Goal: Task Accomplishment & Management: Manage account settings

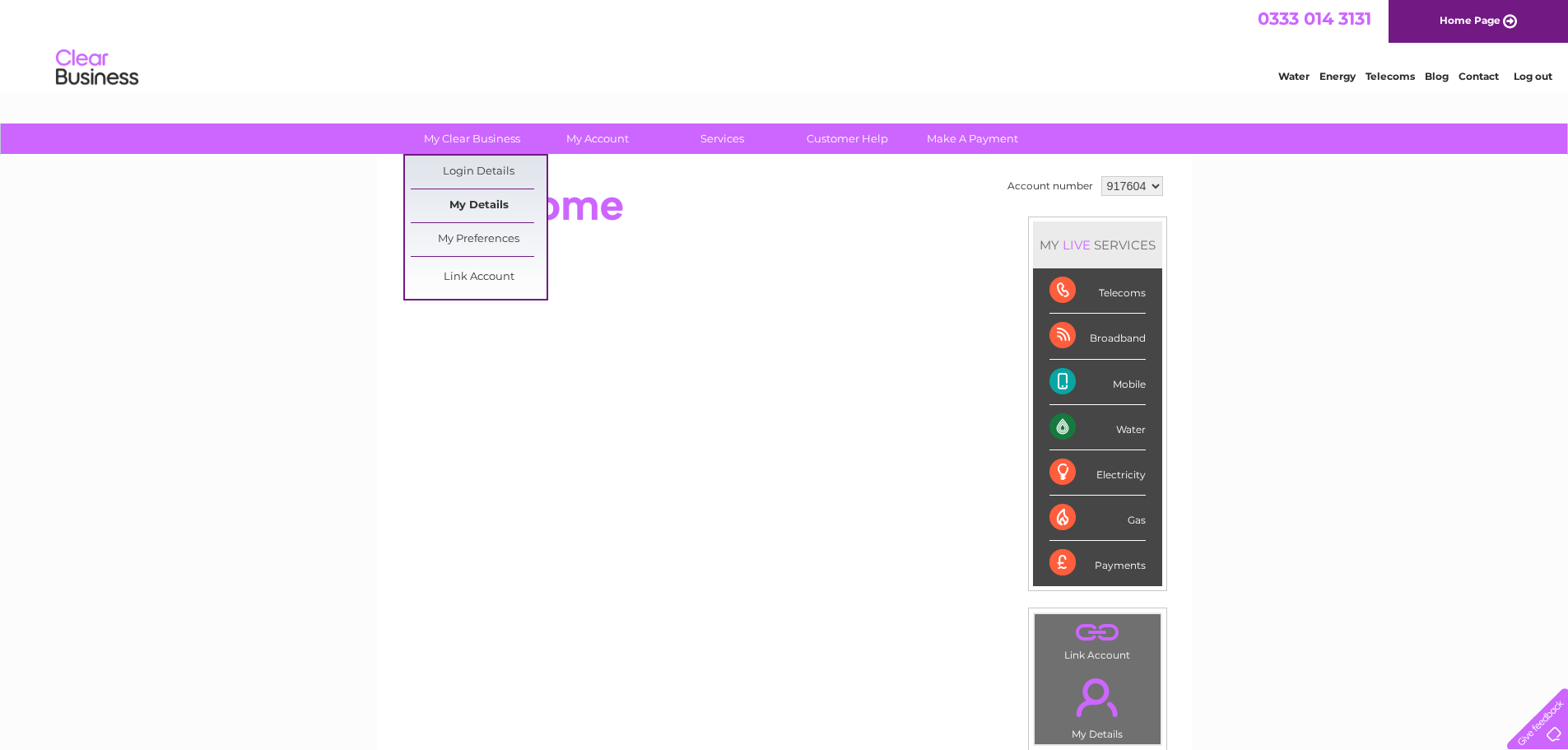
click at [472, 209] on link "My Details" at bounding box center [478, 205] width 136 height 33
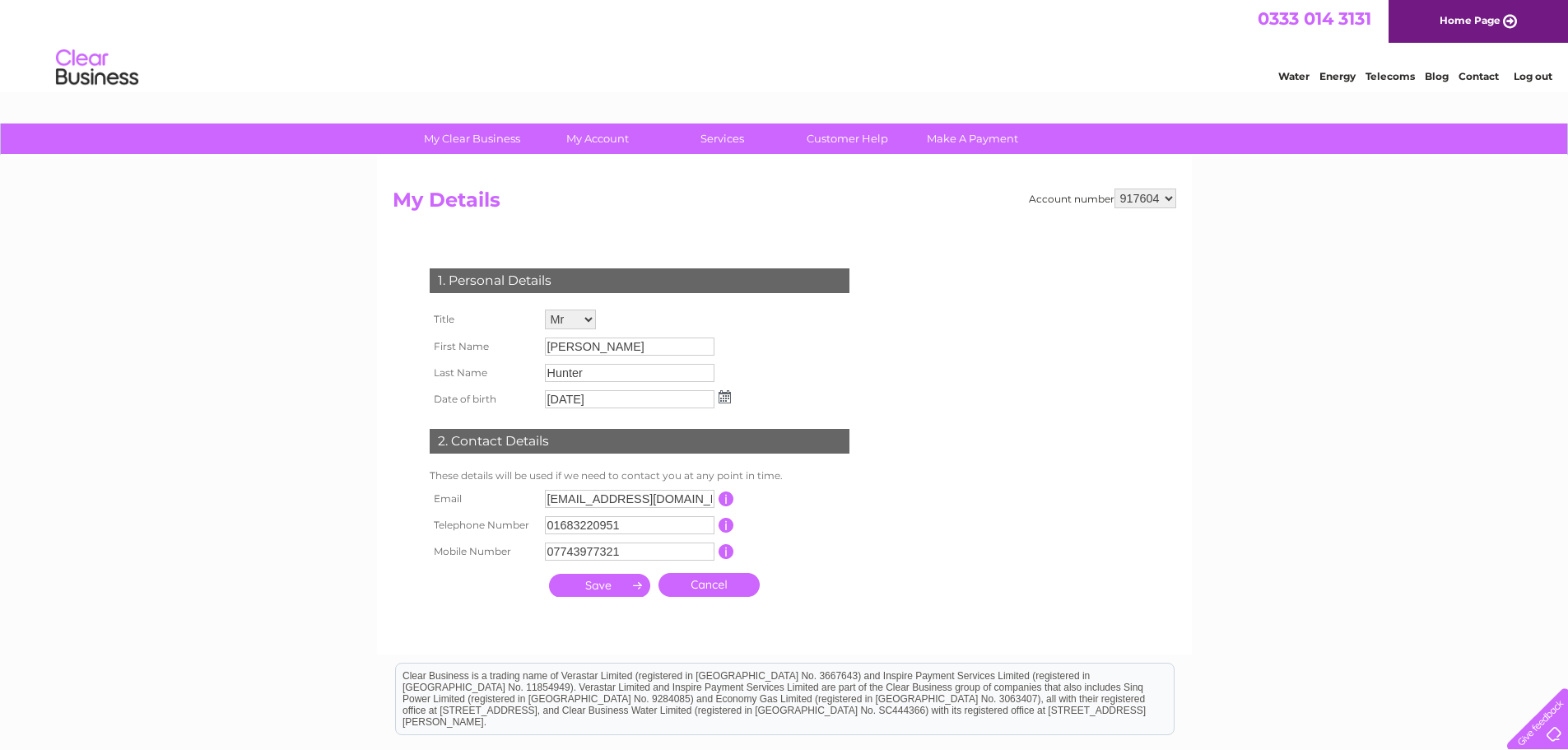
click at [728, 499] on input "button" at bounding box center [726, 498] width 16 height 15
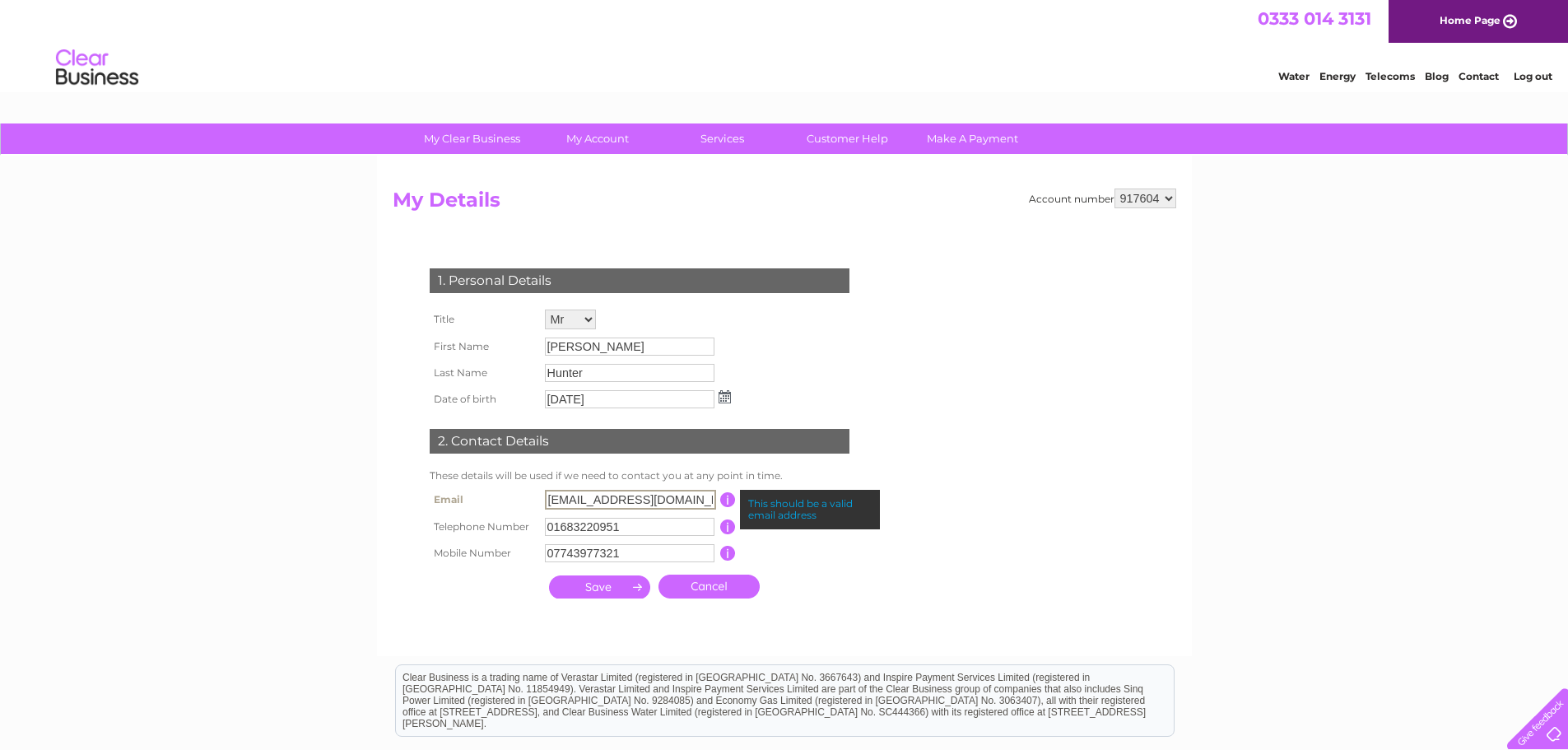
scroll to position [0, 51]
drag, startPoint x: 548, startPoint y: 498, endPoint x: 753, endPoint y: 501, distance: 205.0
click at [753, 501] on tr "Email georgehunterjoineryservices@gmail.com This should be a valid email address" at bounding box center [647, 499] width 442 height 28
type input "a"
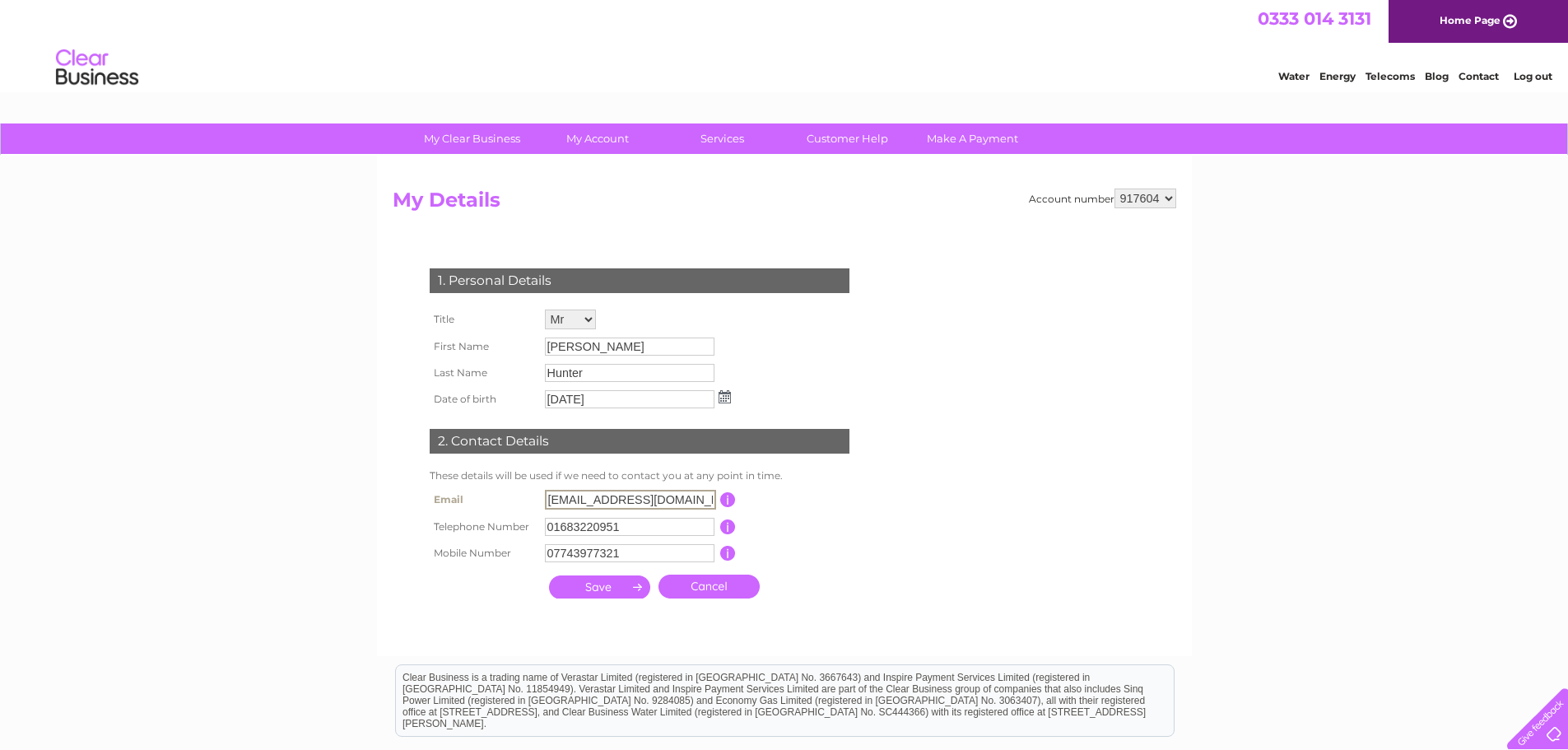
type input "office@ghunterjoinery.com"
click at [588, 585] on input "submit" at bounding box center [599, 587] width 101 height 23
